Goal: Answer question/provide support: Share knowledge or assist other users

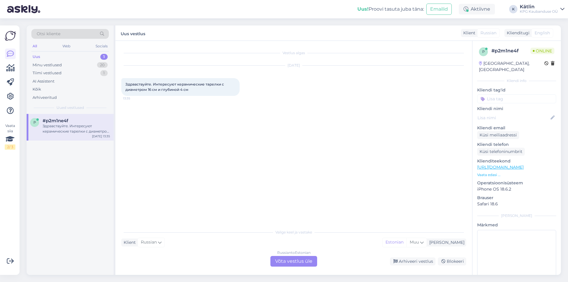
click at [280, 260] on div "Russian to Estonian Võta vestlus üle" at bounding box center [293, 261] width 47 height 11
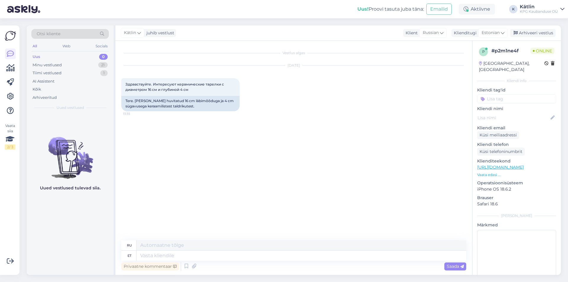
click at [488, 172] on p "Vaata edasi ..." at bounding box center [516, 174] width 79 height 5
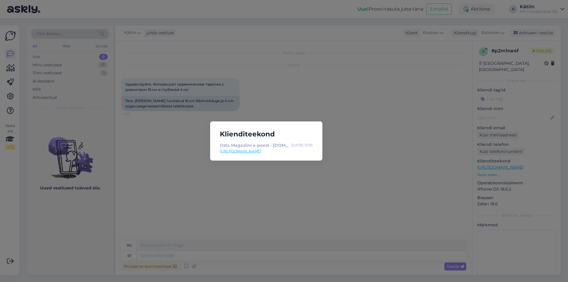
click at [302, 189] on div "Klienditeekond Osta Magaziini e-poest - [DOMAIN_NAME] - E-pood : [DATE] 13:35 […" at bounding box center [284, 141] width 568 height 282
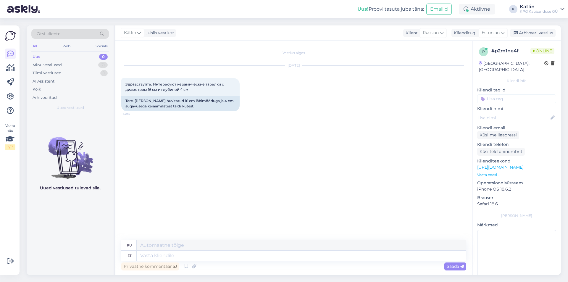
click at [486, 172] on p "Vaata edasi ..." at bounding box center [516, 174] width 79 height 5
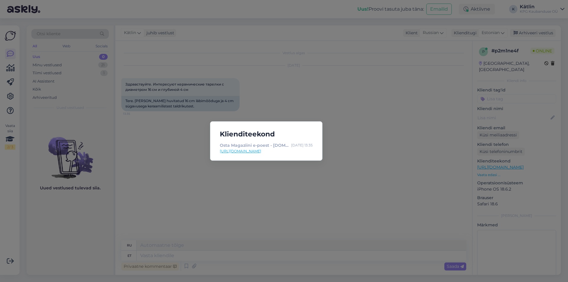
click at [276, 149] on link "[URL][DOMAIN_NAME]" at bounding box center [266, 150] width 93 height 5
click at [228, 212] on div "Klienditeekond Osta Magaziini e-poest - [DOMAIN_NAME] - E-pood : [DATE] 13:35 […" at bounding box center [284, 141] width 568 height 282
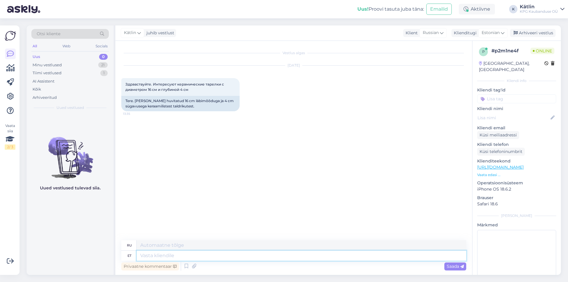
click at [177, 256] on textarea at bounding box center [301, 256] width 329 height 10
type textarea "Tere!"
type textarea "Привет!"
type textarea "Tere! [GEOGRAPHIC_DATA]"
type textarea "Привет! Тарелки"
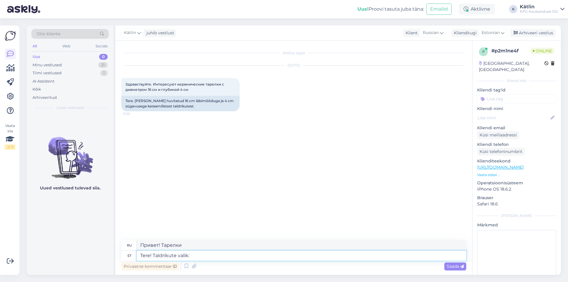
type textarea "Tere! Taldrikute valik:"
type textarea "Здравствуйте! Выбор тарелок:"
paste textarea "[URL][DOMAIN_NAME]"
type textarea "Tere! Taldrikute valik: [URL][DOMAIN_NAME]"
type textarea "Здравствуйте! Выбор тарелок: [URL][DOMAIN_NAME]"
